Goal: Information Seeking & Learning: Learn about a topic

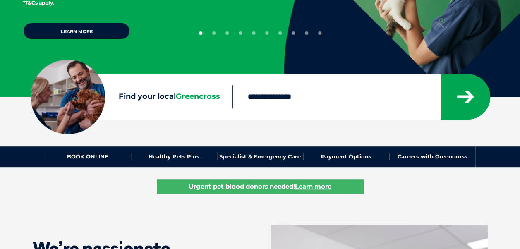
scroll to position [156, 0]
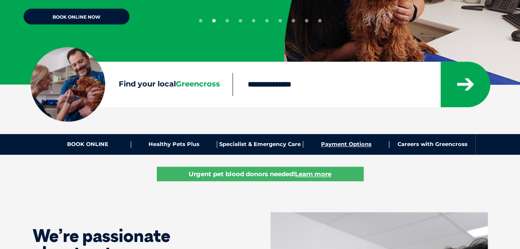
click at [343, 143] on link "Payment Options" at bounding box center [346, 144] width 86 height 7
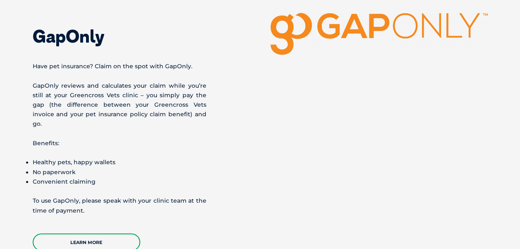
scroll to position [2072, 0]
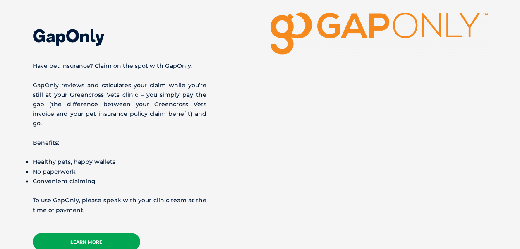
click at [86, 233] on link "Learn More" at bounding box center [87, 241] width 108 height 17
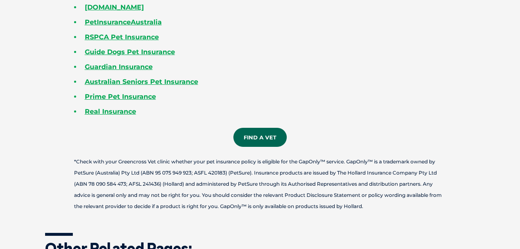
scroll to position [1452, 0]
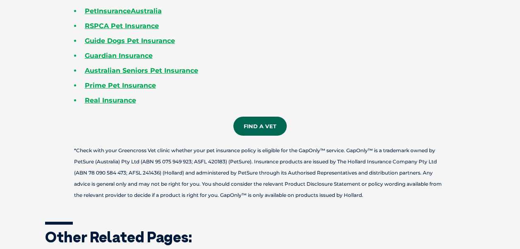
drag, startPoint x: 232, startPoint y: 78, endPoint x: 403, endPoint y: 48, distance: 173.9
click at [438, 36] on li "Guide Dogs Pet Insurance" at bounding box center [274, 41] width 401 height 15
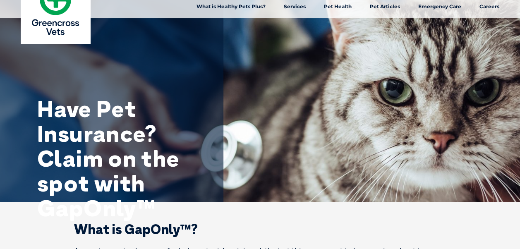
scroll to position [0, 0]
